Goal: Transaction & Acquisition: Obtain resource

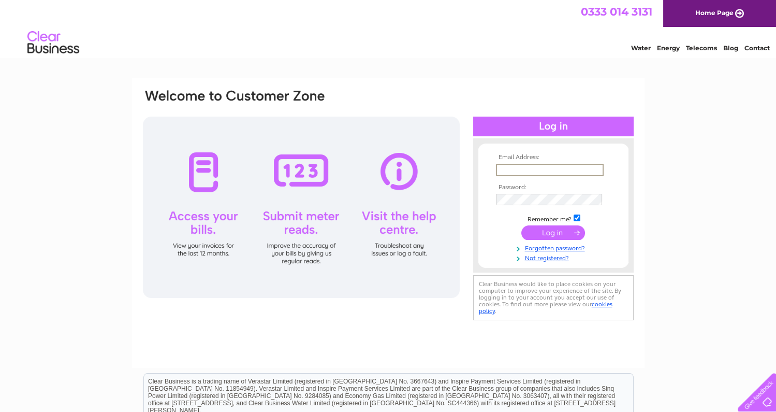
click at [578, 171] on input "text" at bounding box center [550, 170] width 108 height 12
click at [514, 170] on input "Enwergy@" at bounding box center [550, 170] width 108 height 12
click at [555, 169] on input "Energy@" at bounding box center [550, 170] width 108 height 12
type input "Energy@dumgal.gov.uk"
click at [560, 234] on input "submit" at bounding box center [553, 231] width 64 height 14
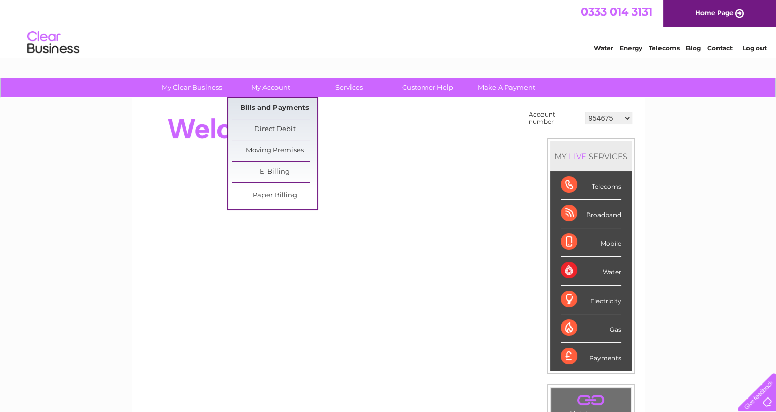
click at [271, 106] on link "Bills and Payments" at bounding box center [274, 108] width 85 height 21
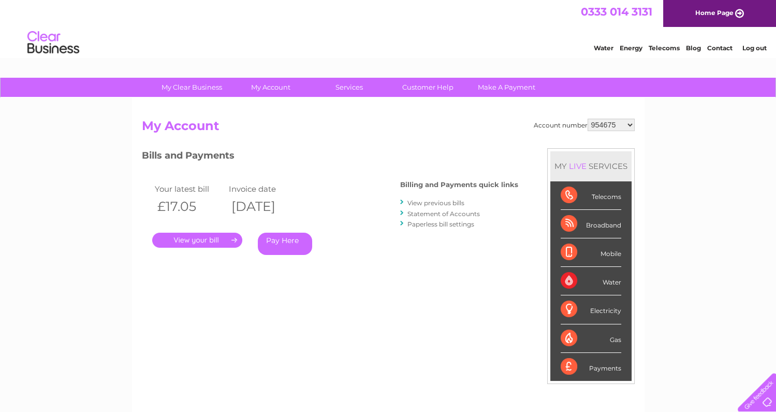
click at [630, 124] on select "954675 996017 1153735 30302964" at bounding box center [611, 125] width 47 height 12
select select "30302964"
click at [588, 119] on select "954675 996017 1153735 30302964" at bounding box center [611, 125] width 47 height 12
click at [629, 124] on select "954675 996017 1153735 30302964" at bounding box center [611, 125] width 47 height 12
select select "1153735"
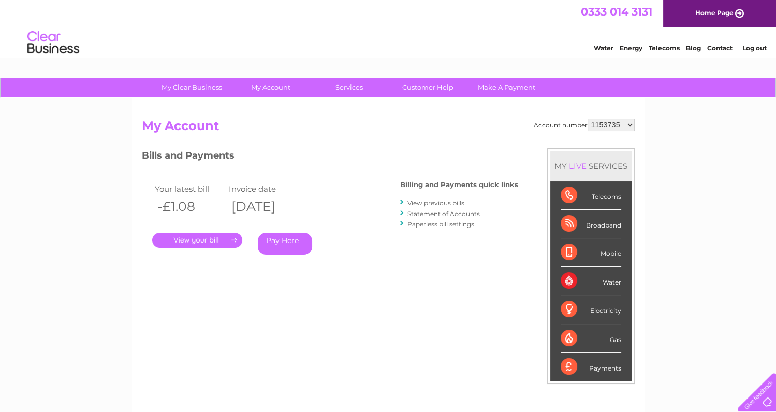
click at [588, 119] on select "954675 996017 1153735 30302964" at bounding box center [611, 125] width 47 height 12
click at [199, 238] on link "." at bounding box center [197, 239] width 90 height 15
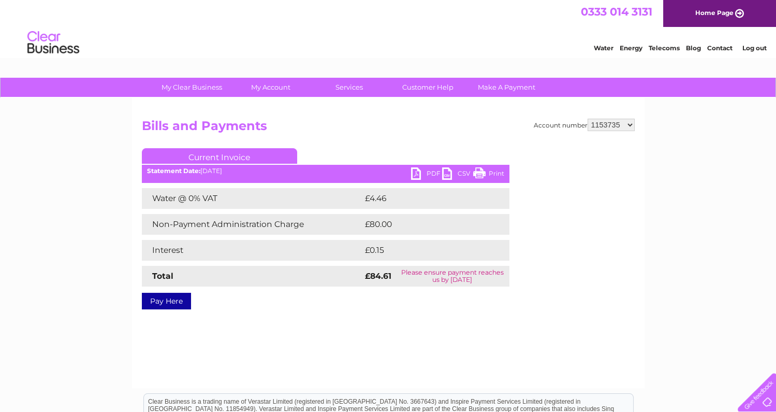
click at [419, 171] on link "PDF" at bounding box center [426, 174] width 31 height 15
click at [632, 125] on select "954675 996017 1153735 30302964" at bounding box center [611, 125] width 47 height 12
select select "996017"
click at [588, 119] on select "954675 996017 1153735 30302964" at bounding box center [611, 125] width 47 height 12
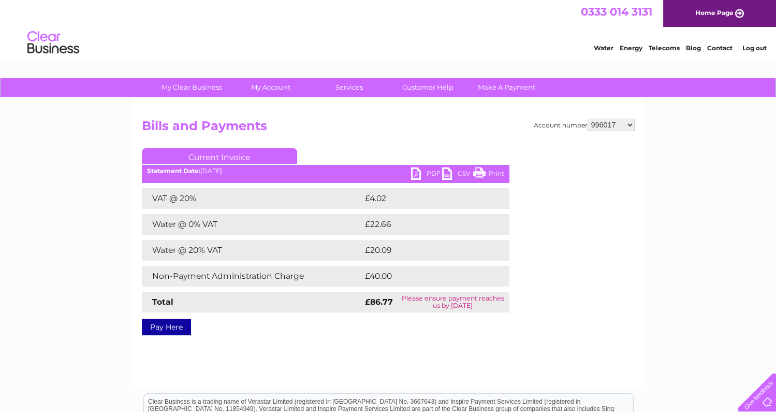
click at [629, 122] on select "954675 996017 1153735 30302964" at bounding box center [611, 125] width 47 height 12
select select "954675"
click at [588, 119] on select "954675 996017 1153735 30302964" at bounding box center [611, 125] width 47 height 12
click at [628, 124] on select "954675 996017 1153735 30302964" at bounding box center [611, 125] width 47 height 12
select select "30302964"
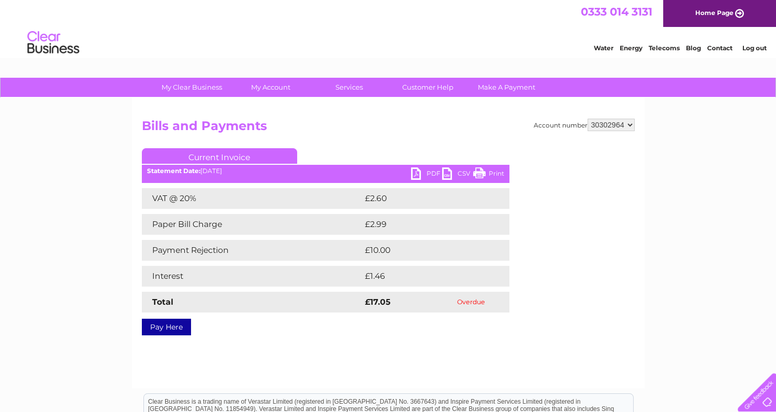
click at [588, 119] on select "954675 996017 1153735 30302964" at bounding box center [611, 125] width 47 height 12
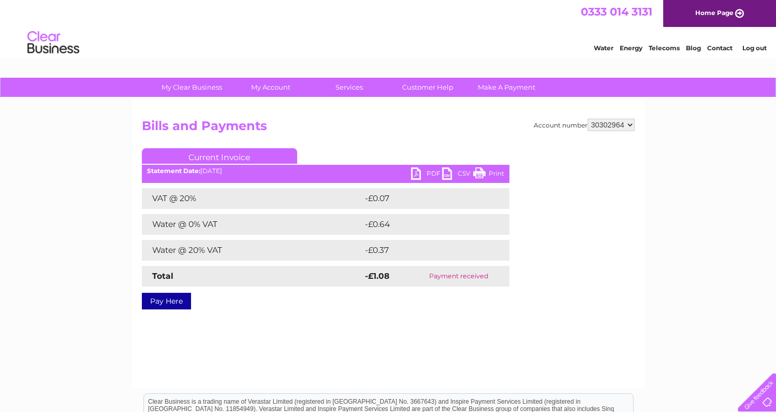
click at [632, 126] on select "954675 996017 1153735 30302964" at bounding box center [611, 125] width 47 height 12
select select "954675"
click at [588, 119] on select "954675 996017 1153735 30302964" at bounding box center [611, 125] width 47 height 12
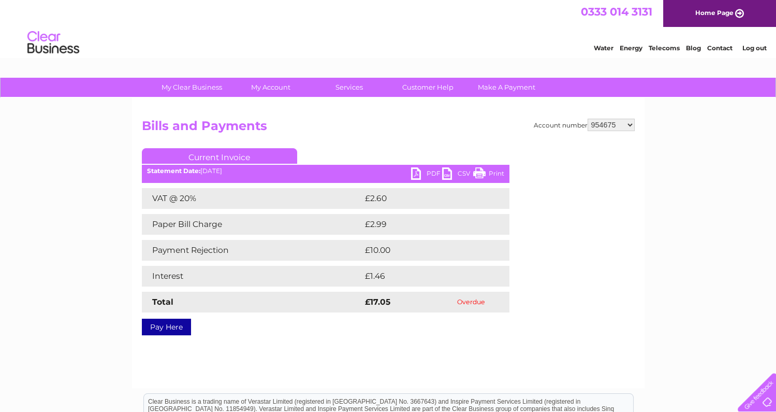
click at [426, 171] on link "PDF" at bounding box center [426, 174] width 31 height 15
click at [632, 125] on select "954675 996017 1153735 30302964" at bounding box center [611, 125] width 47 height 12
select select "996017"
click at [588, 119] on select "954675 996017 1153735 30302964" at bounding box center [611, 125] width 47 height 12
click at [417, 172] on link "PDF" at bounding box center [426, 174] width 31 height 15
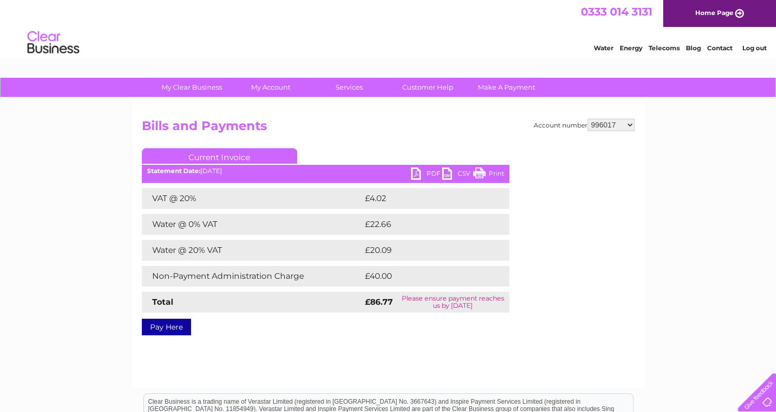
click at [631, 123] on select "954675 996017 1153735 30302964" at bounding box center [611, 125] width 47 height 12
select select "1153735"
click at [588, 119] on select "954675 996017 1153735 30302964" at bounding box center [611, 125] width 47 height 12
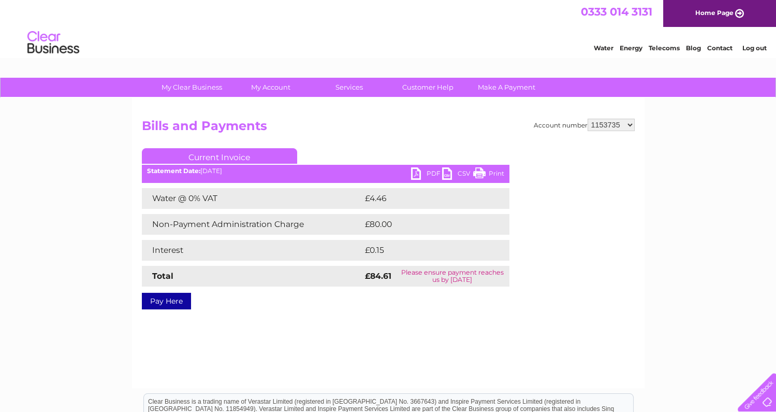
click at [629, 128] on select "954675 996017 1153735 30302964" at bounding box center [611, 125] width 47 height 12
select select "30302964"
click at [588, 119] on select "954675 996017 1153735 30302964" at bounding box center [611, 125] width 47 height 12
click at [422, 172] on link "PDF" at bounding box center [426, 174] width 31 height 15
click at [628, 123] on select "954675 996017 1153735 30302964" at bounding box center [611, 125] width 47 height 12
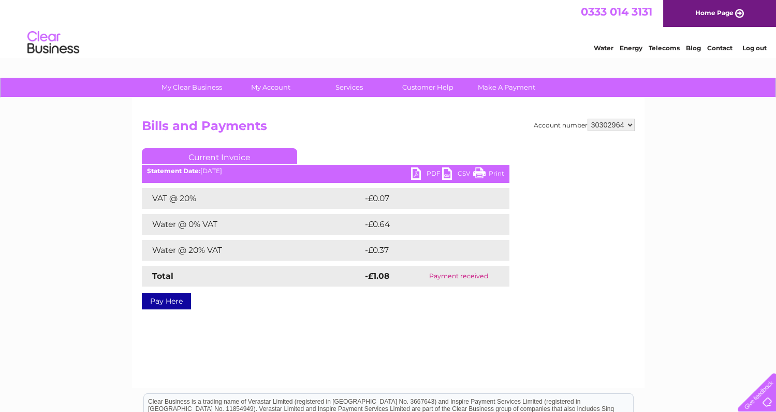
select select "1153735"
click at [588, 119] on select "954675 996017 1153735 30302964" at bounding box center [611, 125] width 47 height 12
click at [632, 123] on select "954675 996017 1153735 30302964" at bounding box center [611, 125] width 47 height 12
select select "996017"
click at [588, 119] on select "954675 996017 1153735 30302964" at bounding box center [611, 125] width 47 height 12
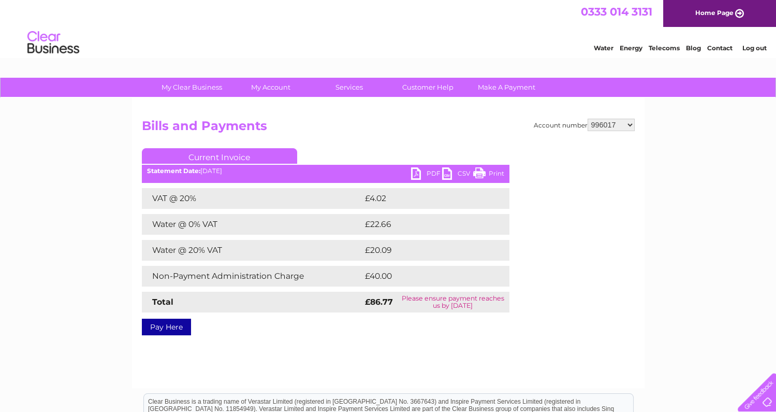
click at [418, 172] on link "PDF" at bounding box center [426, 174] width 31 height 15
click at [242, 155] on link "Current Invoice" at bounding box center [219, 156] width 155 height 16
click at [240, 155] on link "Current Invoice" at bounding box center [219, 156] width 155 height 16
click at [320, 155] on ul "Current Invoice" at bounding box center [326, 157] width 368 height 19
click at [450, 170] on link "CSV" at bounding box center [457, 174] width 31 height 15
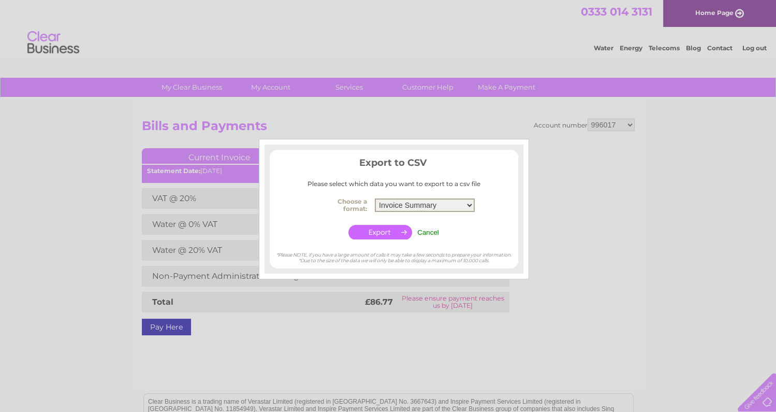
click at [466, 204] on select "Invoice Summary Service Charge Summary" at bounding box center [425, 204] width 100 height 13
click at [434, 233] on input "Cancel" at bounding box center [428, 232] width 22 height 8
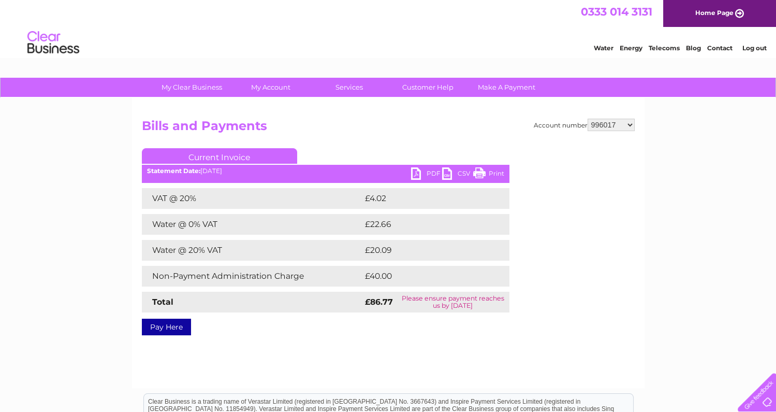
click at [415, 171] on link "PDF" at bounding box center [426, 174] width 31 height 15
click at [428, 171] on link "PDF" at bounding box center [426, 174] width 31 height 15
